Goal: Task Accomplishment & Management: Manage account settings

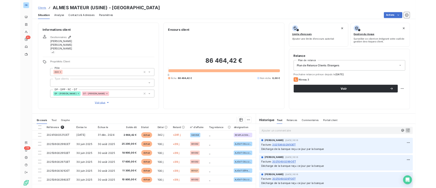
scroll to position [30, 0]
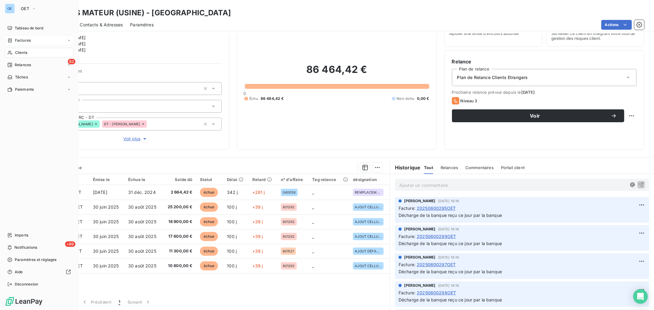
click at [30, 37] on div "Factures" at bounding box center [39, 41] width 68 height 10
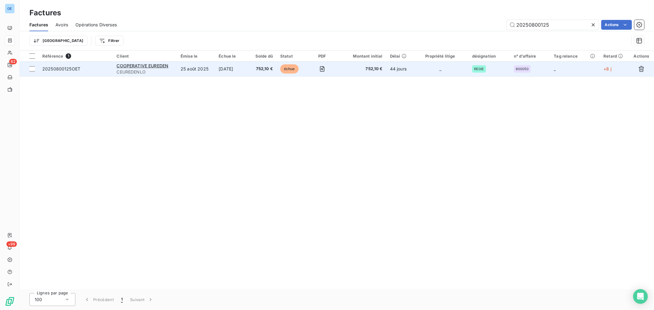
type input "20250800125"
click at [390, 73] on td "44 jours" at bounding box center [399, 69] width 26 height 15
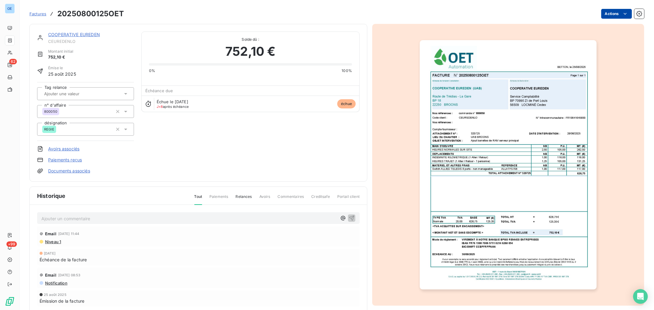
click at [616, 13] on html "OE 62 +99 Factures 20250800125OET Actions COOPERATIVE EUREDEN CEUREDENLO Montan…" at bounding box center [327, 155] width 654 height 310
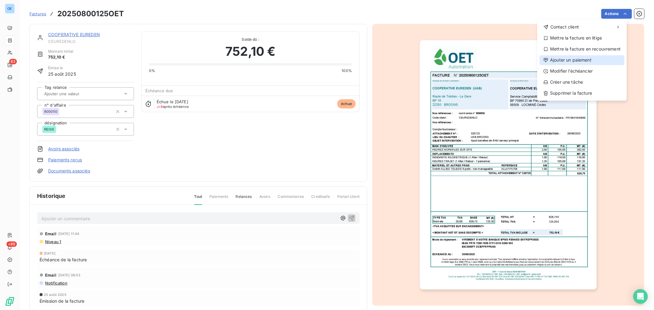
click at [592, 63] on div "Ajouter un paiement" at bounding box center [582, 60] width 85 height 10
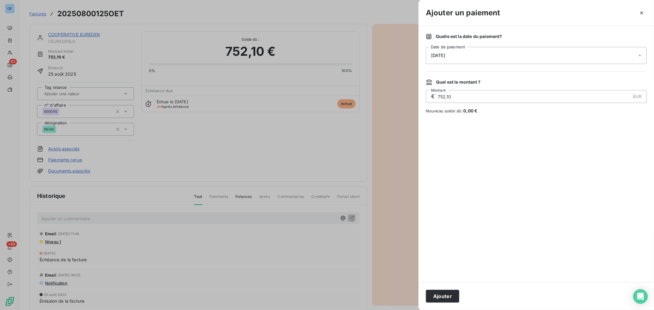
click at [502, 54] on div "[DATE]" at bounding box center [536, 55] width 221 height 17
click at [485, 117] on button "9" at bounding box center [480, 119] width 12 height 12
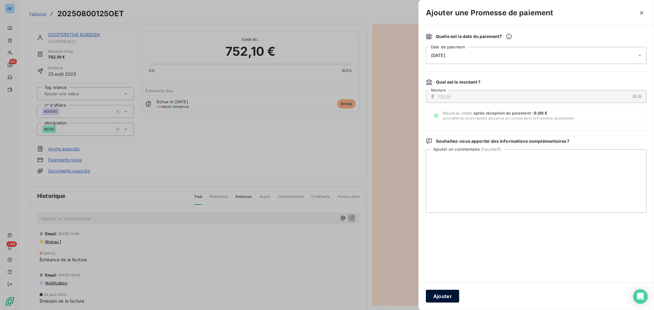
click at [442, 299] on button "Ajouter" at bounding box center [442, 296] width 33 height 13
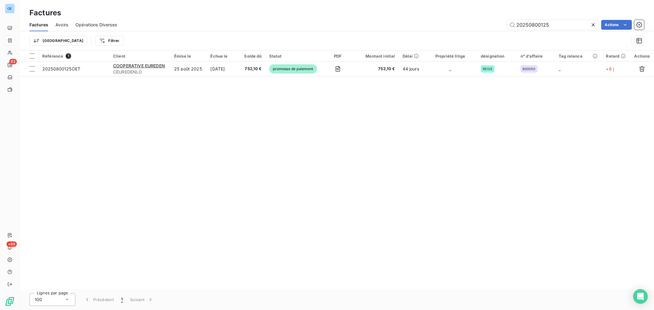
drag, startPoint x: 554, startPoint y: 28, endPoint x: 542, endPoint y: 31, distance: 12.4
click at [542, 31] on div "Factures Avoirs Opérations Diverses 20250800125 Actions Trier Filtrer" at bounding box center [337, 34] width 635 height 32
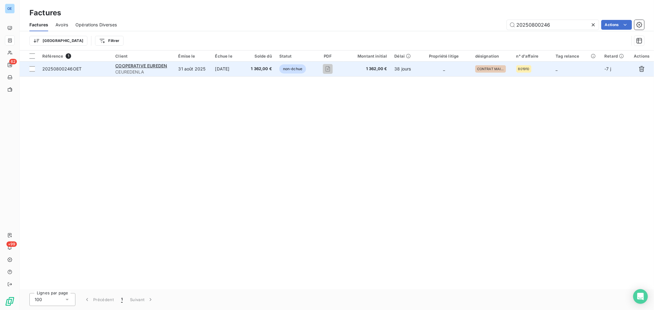
type input "20250800246"
click at [405, 68] on td "38 jours" at bounding box center [403, 69] width 25 height 15
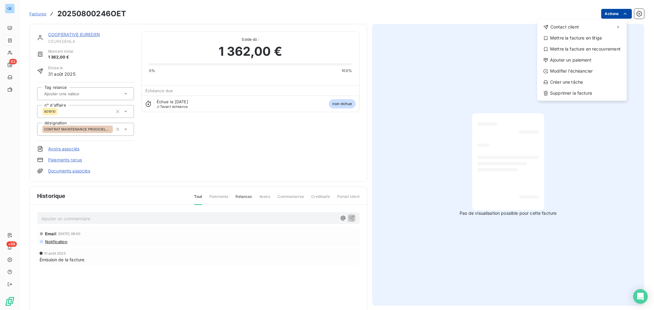
click at [613, 16] on html "OE 62 +99 Factures 20250800246OET Actions Contact client Mettre la facture en l…" at bounding box center [327, 155] width 654 height 310
click at [590, 62] on div "Ajouter un paiement" at bounding box center [582, 60] width 85 height 10
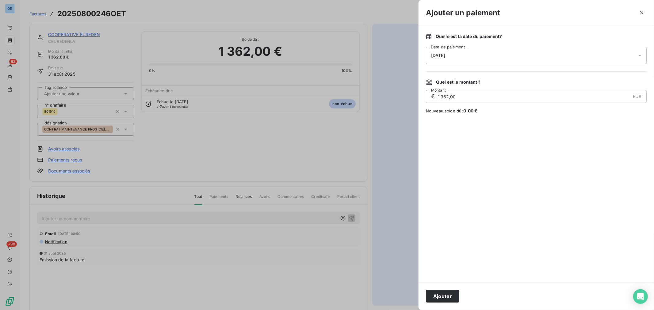
click at [553, 55] on div "[DATE]" at bounding box center [536, 55] width 221 height 17
click at [477, 118] on button "9" at bounding box center [480, 119] width 12 height 12
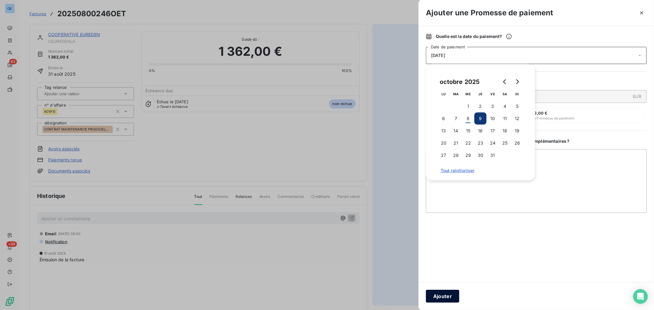
click at [438, 295] on button "Ajouter" at bounding box center [442, 296] width 33 height 13
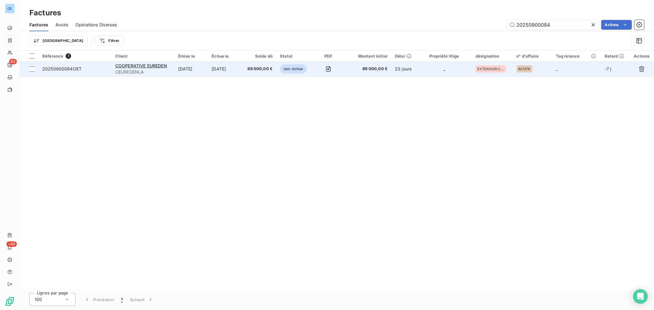
type input "20250900084"
click at [431, 73] on td "_" at bounding box center [444, 69] width 55 height 15
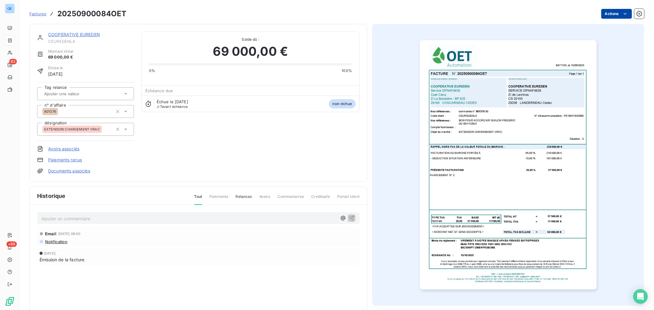
click at [612, 13] on html "OE 62 +99 Factures 20250900084OET Actions COOPERATIVE EUREDEN CEUREDENLA Montan…" at bounding box center [327, 155] width 654 height 310
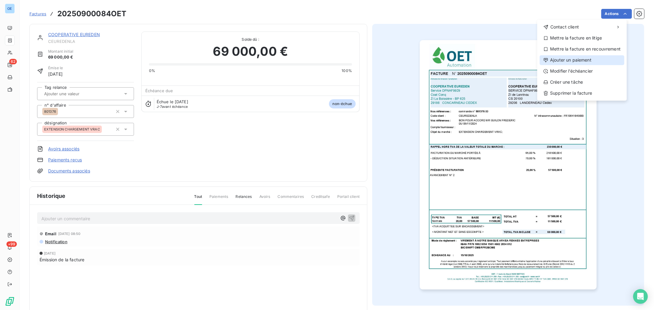
click at [596, 56] on div "Ajouter un paiement" at bounding box center [582, 60] width 85 height 10
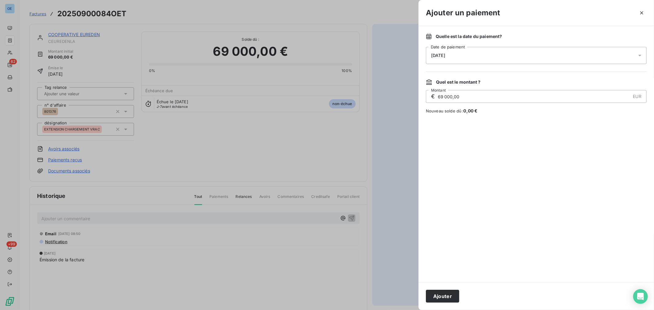
click at [493, 59] on div "[DATE]" at bounding box center [536, 55] width 221 height 17
click at [484, 118] on button "9" at bounding box center [480, 119] width 12 height 12
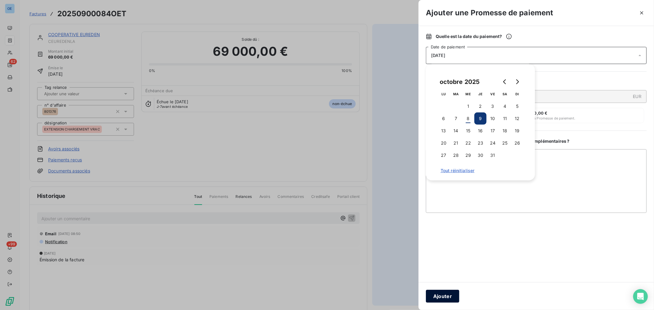
click at [442, 297] on button "Ajouter" at bounding box center [442, 296] width 33 height 13
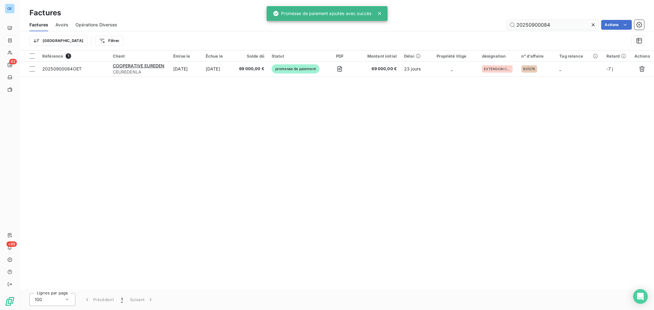
click at [557, 26] on input "20250900084" at bounding box center [553, 25] width 92 height 10
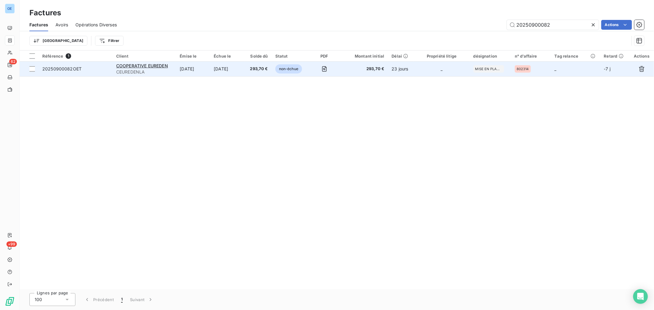
type input "20250900082"
click at [402, 75] on td "23 jours" at bounding box center [401, 69] width 26 height 15
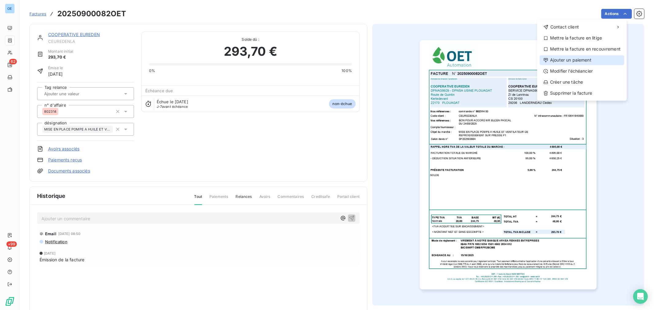
click at [583, 59] on div "Ajouter un paiement" at bounding box center [582, 60] width 85 height 10
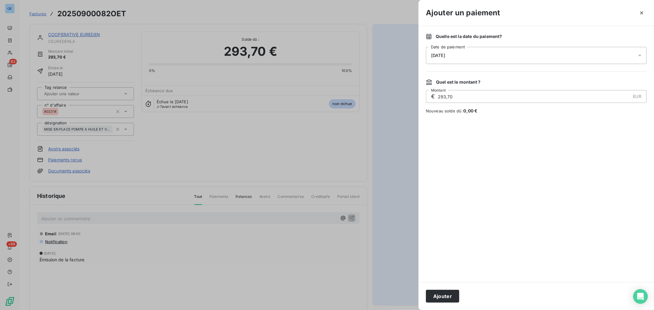
click at [466, 59] on div "[DATE]" at bounding box center [536, 55] width 221 height 17
click at [477, 118] on button "9" at bounding box center [480, 119] width 12 height 12
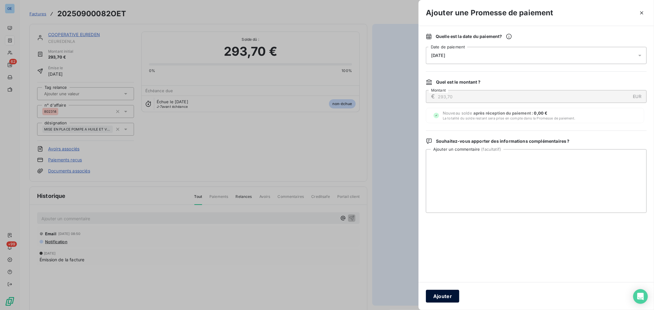
click at [451, 294] on button "Ajouter" at bounding box center [442, 296] width 33 height 13
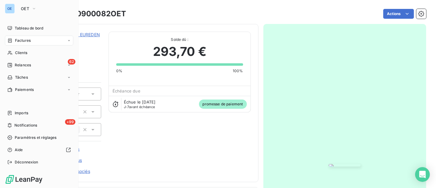
click at [26, 40] on span "Factures" at bounding box center [23, 41] width 16 height 6
click at [21, 38] on span "Factures" at bounding box center [23, 41] width 16 height 6
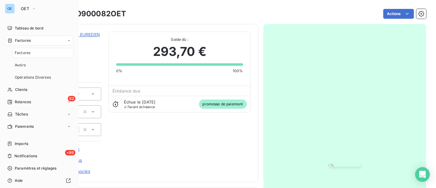
click at [22, 52] on span "Factures" at bounding box center [23, 53] width 16 height 6
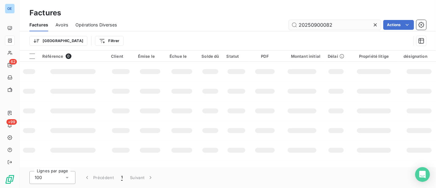
drag, startPoint x: 348, startPoint y: 22, endPoint x: 316, endPoint y: 28, distance: 33.1
click at [316, 28] on input "20250900082" at bounding box center [335, 25] width 92 height 10
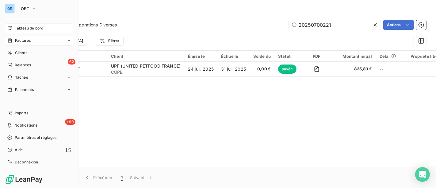
type input "20250700221"
click at [16, 24] on div "Tableau de bord" at bounding box center [39, 28] width 68 height 10
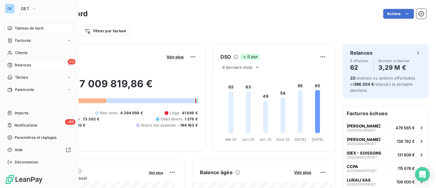
click at [14, 65] on div "Relances" at bounding box center [19, 65] width 24 height 6
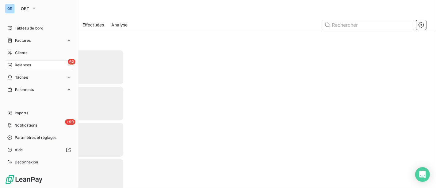
click at [14, 63] on div "Relances" at bounding box center [19, 65] width 24 height 6
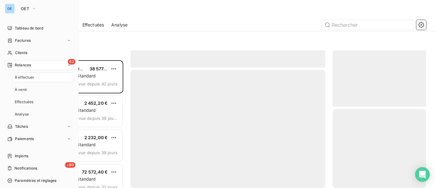
scroll to position [123, 88]
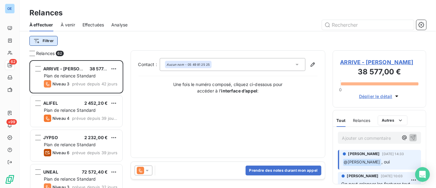
click at [54, 37] on html "OE 62 +99 Relances À effectuer À venir Effectuées Analyse Filtrer Relances 62 A…" at bounding box center [218, 94] width 436 height 188
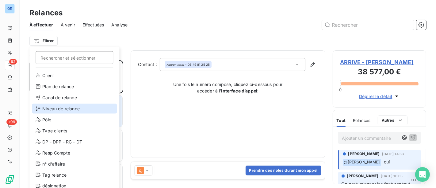
click at [82, 111] on div "Niveau de relance" at bounding box center [74, 109] width 85 height 10
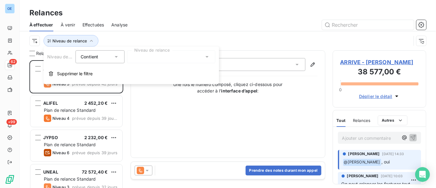
click at [156, 60] on div at bounding box center [171, 56] width 88 height 13
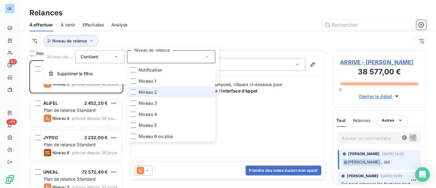
click at [165, 91] on li "Niveau 2" at bounding box center [171, 91] width 88 height 11
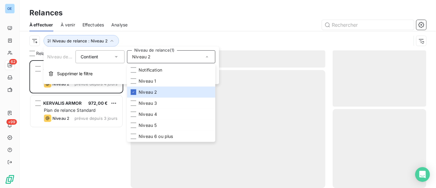
scroll to position [123, 88]
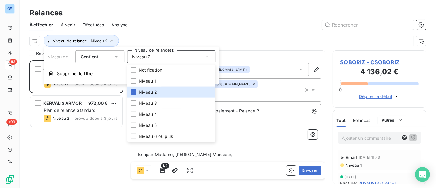
click at [196, 31] on div "Niveau de relance : Niveau 2" at bounding box center [227, 40] width 397 height 19
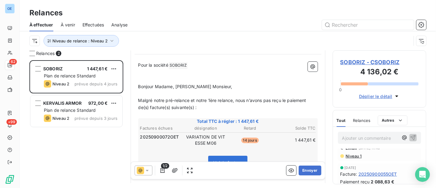
scroll to position [0, 0]
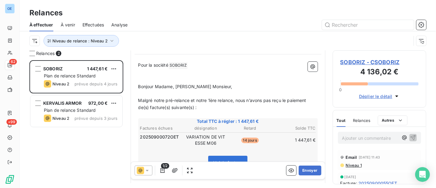
click at [302, 176] on div "1/2 Envoyer" at bounding box center [228, 170] width 194 height 17
click at [306, 171] on button "Envoyer" at bounding box center [310, 170] width 22 height 10
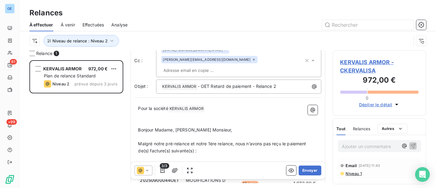
scroll to position [69, 0]
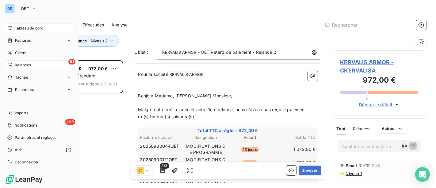
click at [33, 28] on span "Tableau de bord" at bounding box center [29, 28] width 29 height 6
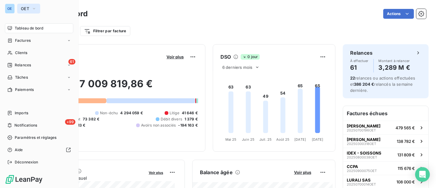
click at [28, 8] on span "OET" at bounding box center [25, 8] width 8 height 5
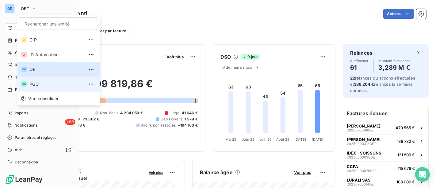
click at [40, 81] on span "PGC" at bounding box center [56, 84] width 54 height 6
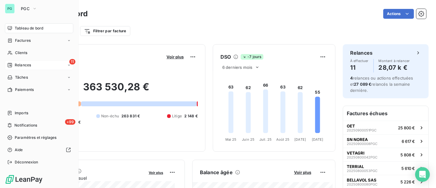
click at [35, 65] on div "11 Relances" at bounding box center [39, 65] width 68 height 10
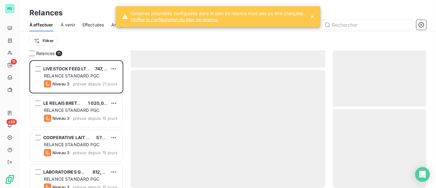
scroll to position [123, 88]
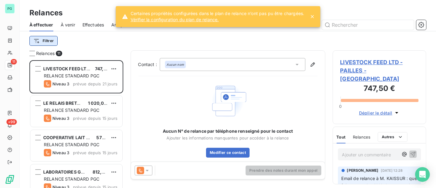
click at [50, 41] on html "PG 11 +99 Relances À effectuer À venir Effectuées Analyse Filtrer Relances 11 L…" at bounding box center [218, 94] width 436 height 188
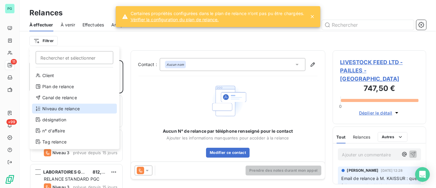
click at [61, 106] on div "Niveau de relance" at bounding box center [74, 109] width 85 height 10
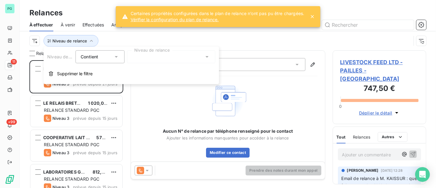
click at [146, 56] on div at bounding box center [171, 56] width 88 height 13
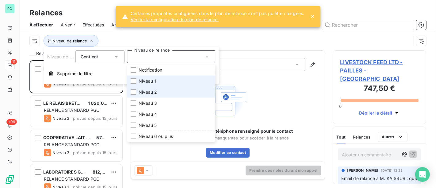
click at [145, 88] on li "Niveau 2" at bounding box center [171, 91] width 88 height 11
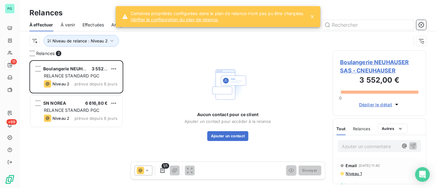
click at [104, 2] on div "Relances À effectuer À venir Effectuées Analyse Niveau de relance : Niveau 2" at bounding box center [228, 25] width 416 height 50
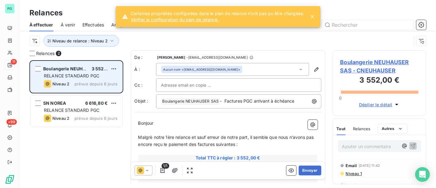
click at [82, 84] on span "prévue depuis 6 jours" at bounding box center [96, 83] width 43 height 5
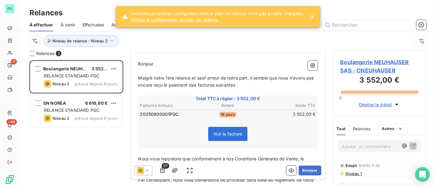
scroll to position [68, 0]
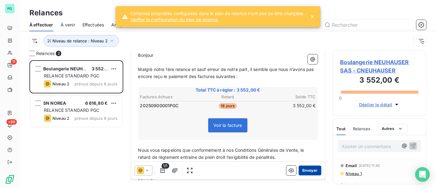
click at [307, 172] on button "Envoyer" at bounding box center [310, 170] width 22 height 10
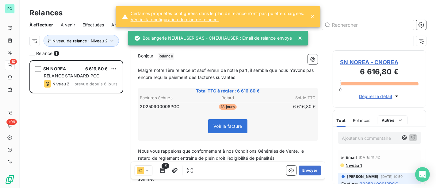
scroll to position [34, 0]
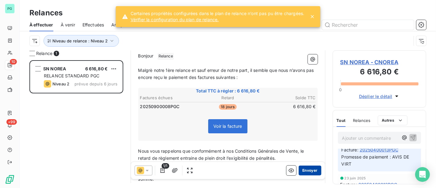
click at [310, 169] on button "Envoyer" at bounding box center [310, 170] width 22 height 10
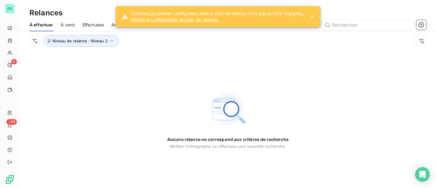
click at [22, 10] on div "Relances" at bounding box center [228, 12] width 416 height 11
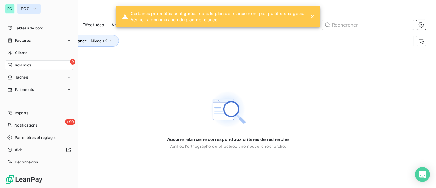
click at [32, 7] on button "PGC" at bounding box center [29, 9] width 24 height 10
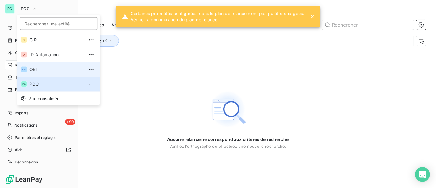
click at [40, 68] on span "OET" at bounding box center [56, 69] width 54 height 6
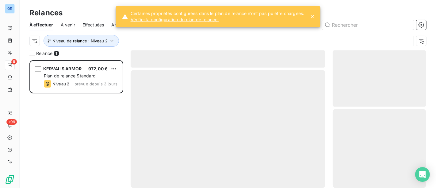
scroll to position [123, 88]
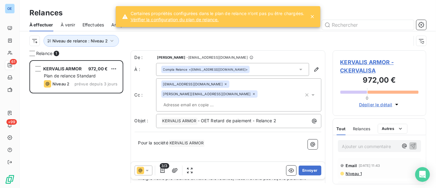
click at [69, 146] on div "KERVALIS ARMOR 972,00 € Plan de relance Standard Niveau 2 prévue depuis 3 jours" at bounding box center [76, 124] width 94 height 128
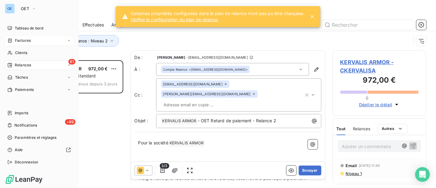
click at [25, 40] on span "Factures" at bounding box center [23, 41] width 16 height 6
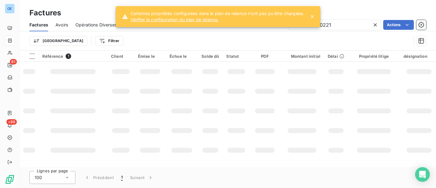
click at [314, 15] on icon at bounding box center [312, 16] width 6 height 6
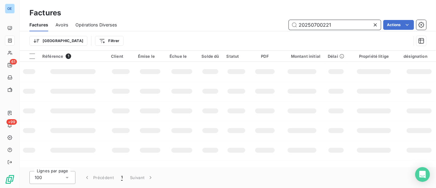
drag, startPoint x: 336, startPoint y: 21, endPoint x: 240, endPoint y: 23, distance: 96.3
click at [253, 21] on div "20250700221 Actions" at bounding box center [275, 25] width 302 height 10
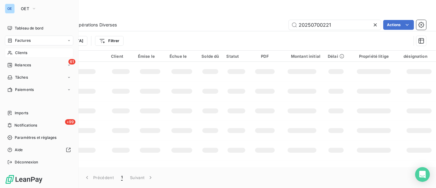
click at [18, 52] on span "Clients" at bounding box center [21, 53] width 12 height 6
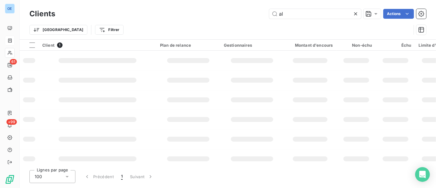
type input "a"
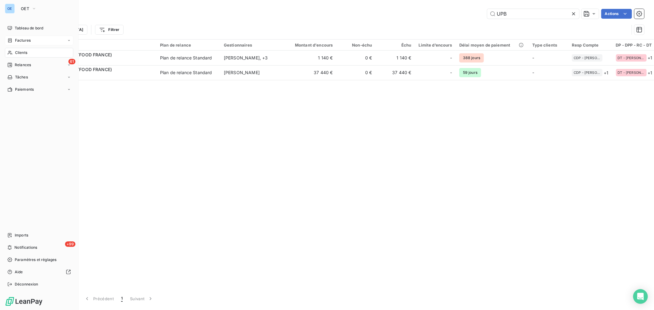
click at [7, 50] on div "Clients" at bounding box center [39, 53] width 68 height 10
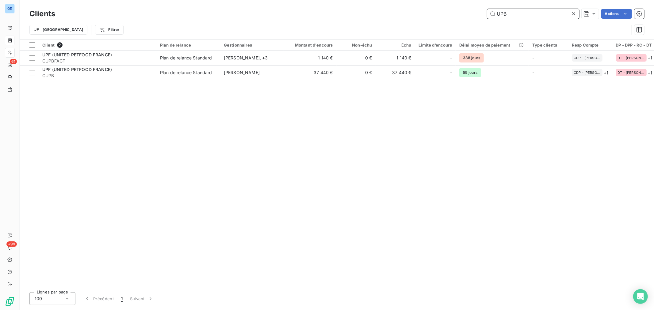
drag, startPoint x: 523, startPoint y: 12, endPoint x: 418, endPoint y: 12, distance: 105.2
click at [485, 12] on div "UPB Actions" at bounding box center [354, 14] width 582 height 10
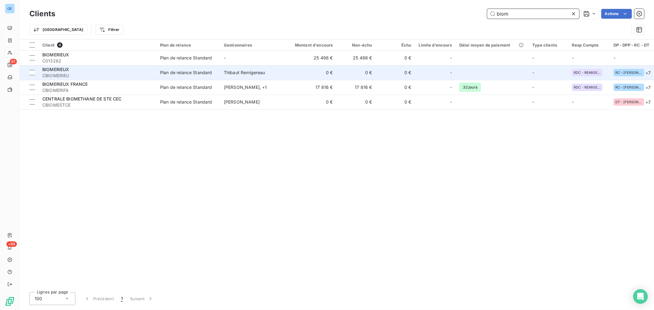
type input "biom"
click at [192, 72] on div "Plan de relance Standard" at bounding box center [186, 73] width 52 height 6
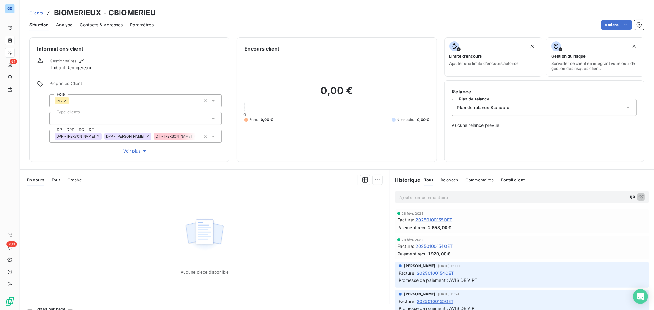
click at [105, 3] on div "Clients BIOMERIEUX - CBIOMERIEU Situation Analyse Contacts & Adresses Paramètre…" at bounding box center [337, 15] width 635 height 31
click at [114, 24] on span "Contacts & Adresses" at bounding box center [101, 25] width 43 height 6
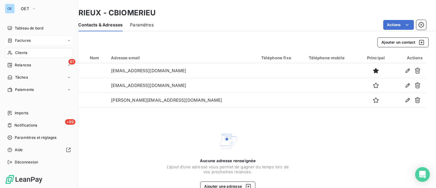
click at [18, 54] on span "Clients" at bounding box center [21, 53] width 12 height 6
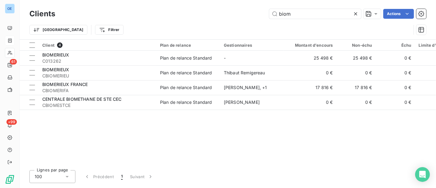
drag, startPoint x: 324, startPoint y: 19, endPoint x: 211, endPoint y: 10, distance: 112.6
click at [235, 13] on div "biom Actions" at bounding box center [245, 14] width 364 height 10
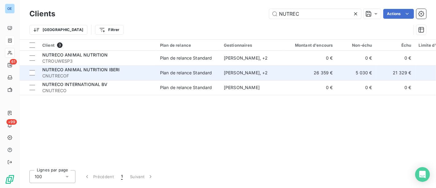
type input "NUTREC"
click at [145, 79] on td "NUTRECO ANIMAL NUTRITION IBERI CNUTRECOF" at bounding box center [98, 72] width 118 height 15
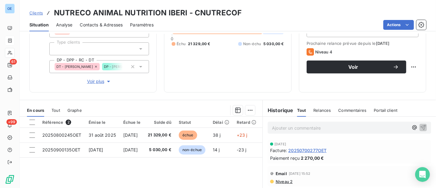
scroll to position [102, 0]
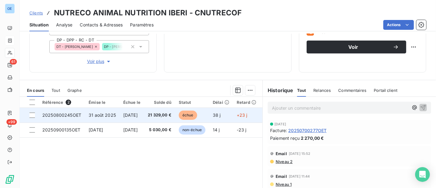
click at [138, 115] on span "[DATE]" at bounding box center [130, 114] width 14 height 5
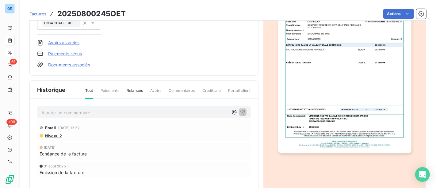
scroll to position [136, 0]
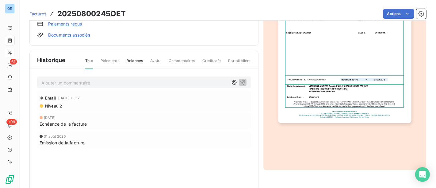
click at [82, 85] on p "Ajouter un commentaire ﻿" at bounding box center [134, 83] width 187 height 8
